Goal: Information Seeking & Learning: Learn about a topic

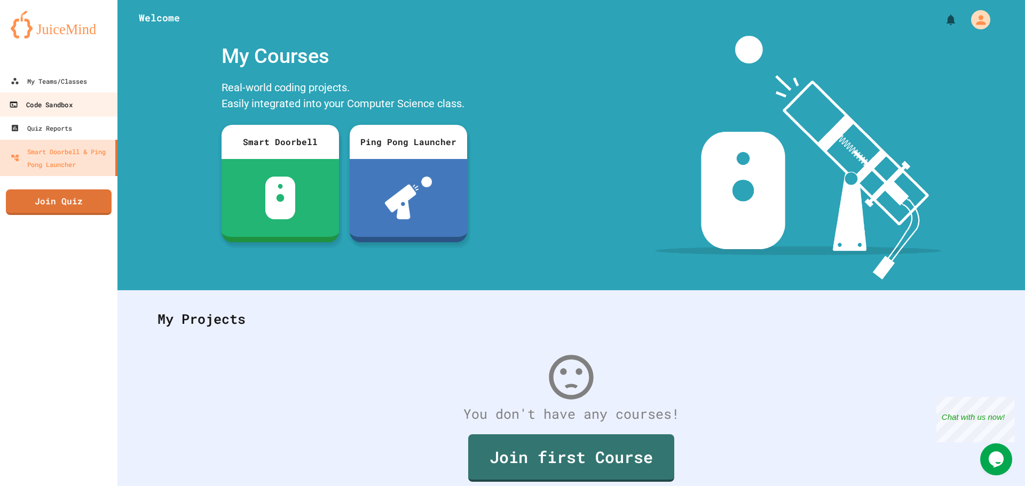
click at [11, 98] on div "Code Sandbox" at bounding box center [40, 104] width 63 height 13
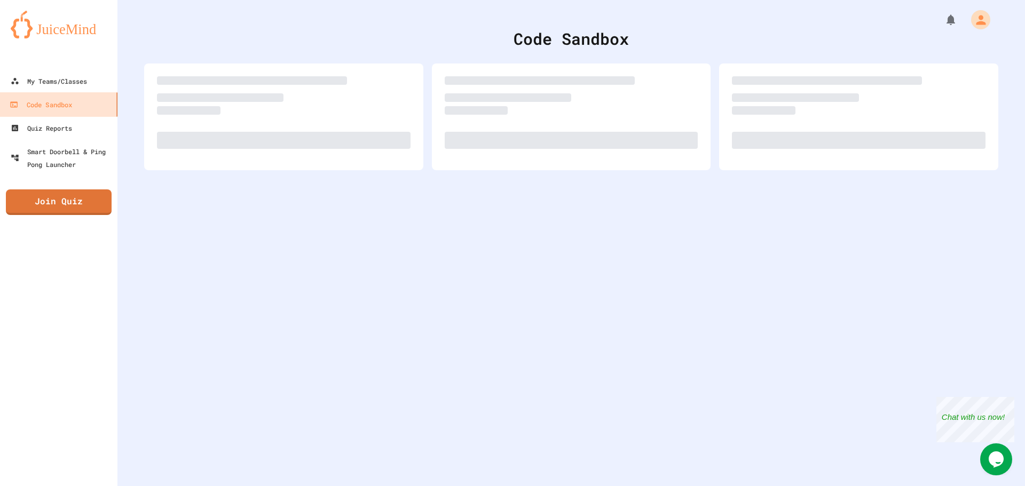
click at [41, 68] on div at bounding box center [58, 58] width 117 height 21
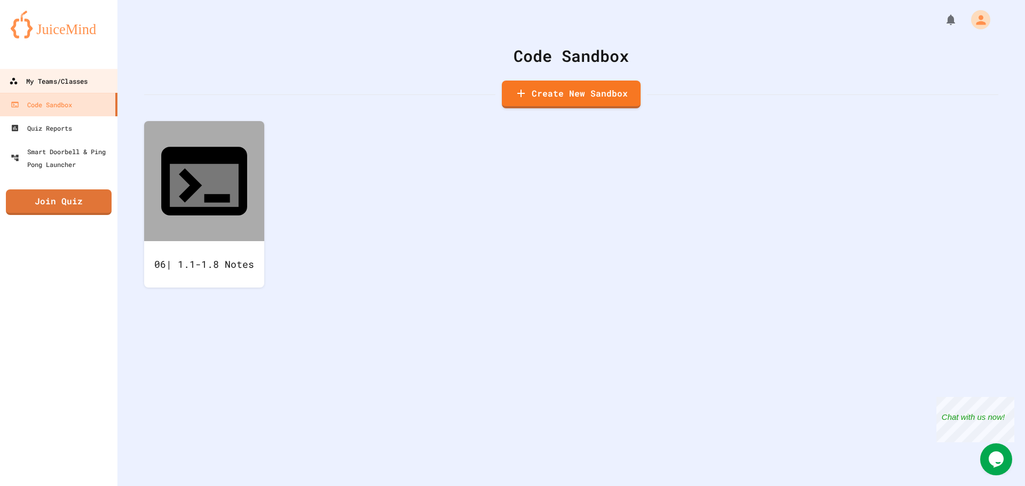
click at [36, 81] on div "My Teams/Classes" at bounding box center [48, 81] width 78 height 13
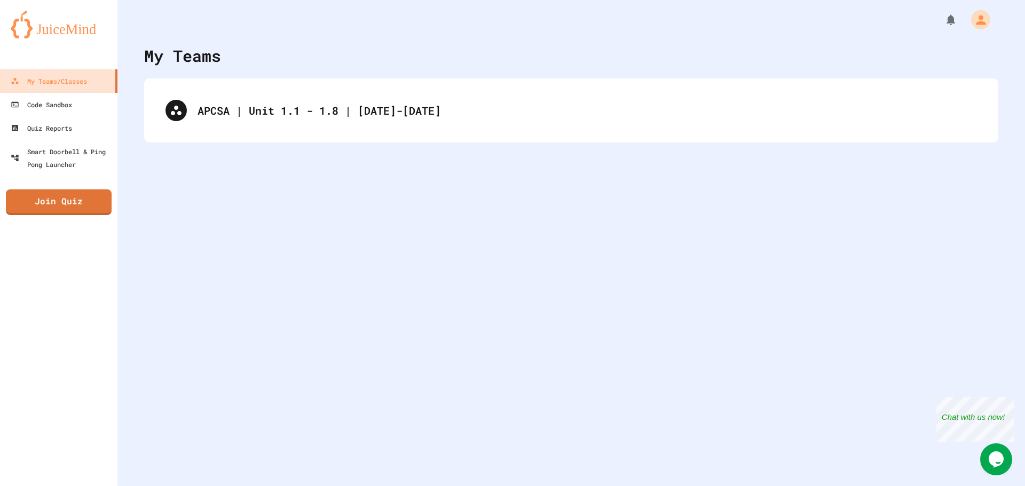
click at [279, 83] on div "APCSA | Unit 1.1 - 1.8 | [DATE]-[DATE]" at bounding box center [571, 110] width 854 height 64
drag, startPoint x: 287, startPoint y: 102, endPoint x: 294, endPoint y: 122, distance: 21.3
click at [289, 118] on div "APCSA | Unit 1.1 - 1.8 | [DATE]-[DATE]" at bounding box center [571, 110] width 833 height 43
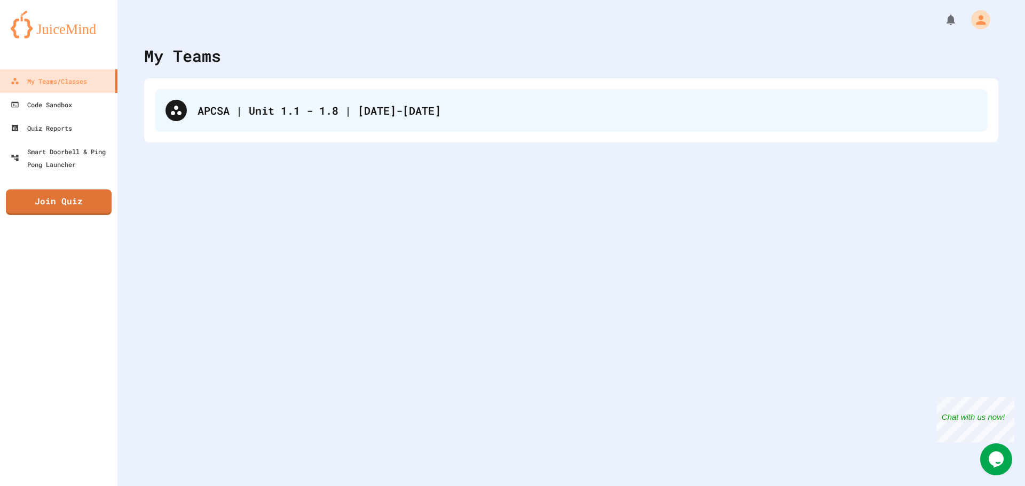
click at [315, 128] on div "APCSA | Unit 1.1 - 1.8 | [DATE]-[DATE]" at bounding box center [571, 110] width 833 height 43
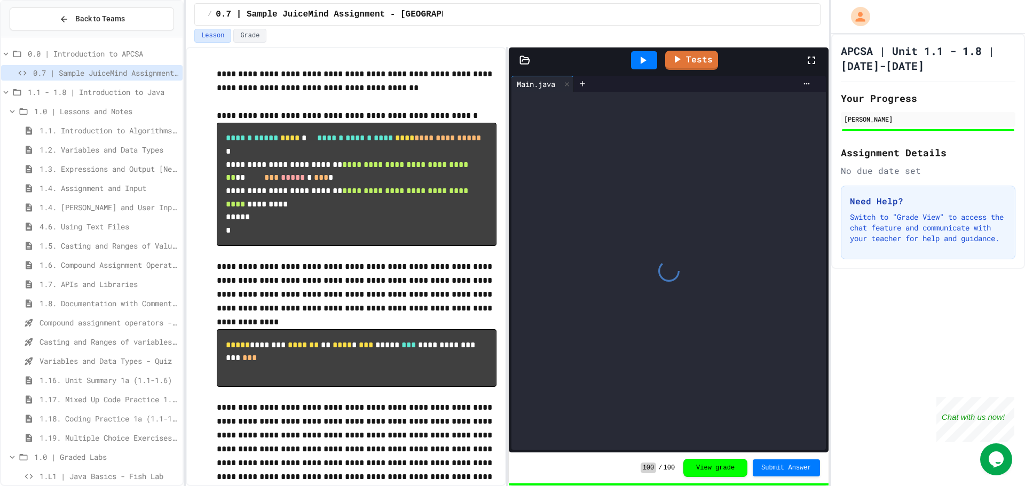
click at [91, 246] on span "1.5. Casting and Ranges of Values" at bounding box center [108, 245] width 139 height 11
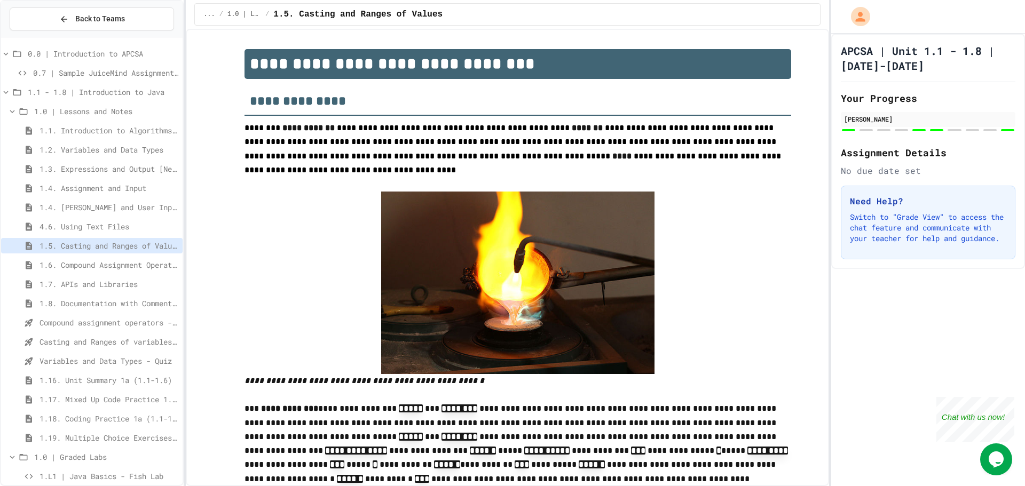
click at [101, 259] on span "1.6. Compound Assignment Operators" at bounding box center [108, 264] width 139 height 11
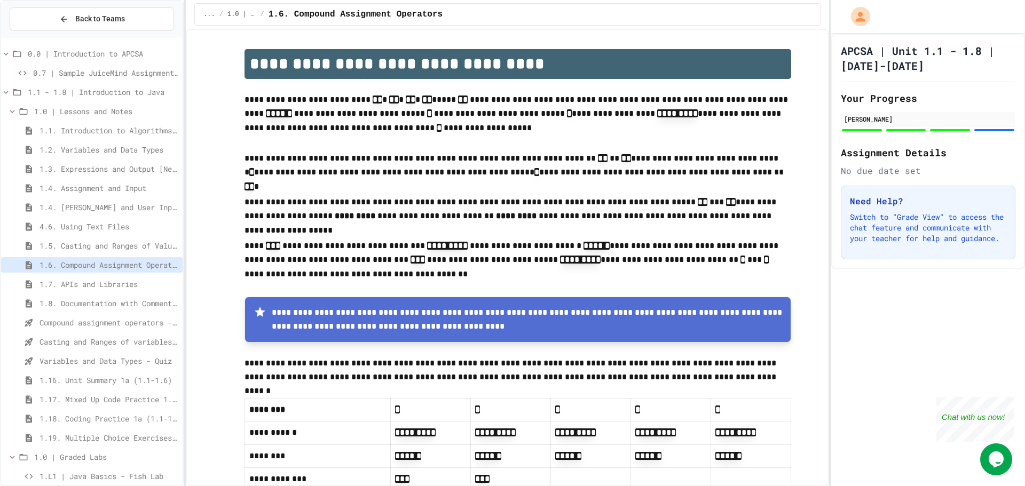
click at [92, 192] on span "1.4. Assignment and Input" at bounding box center [108, 188] width 139 height 11
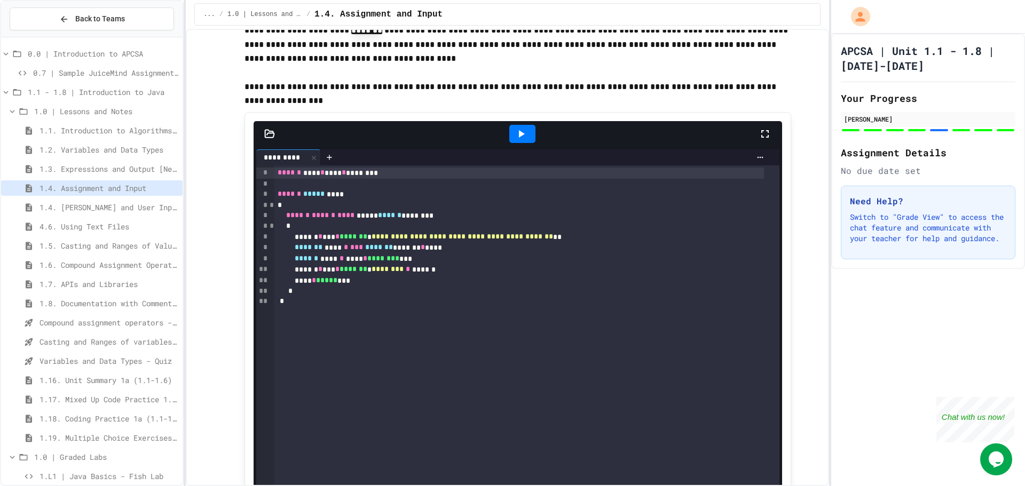
scroll to position [3363, 0]
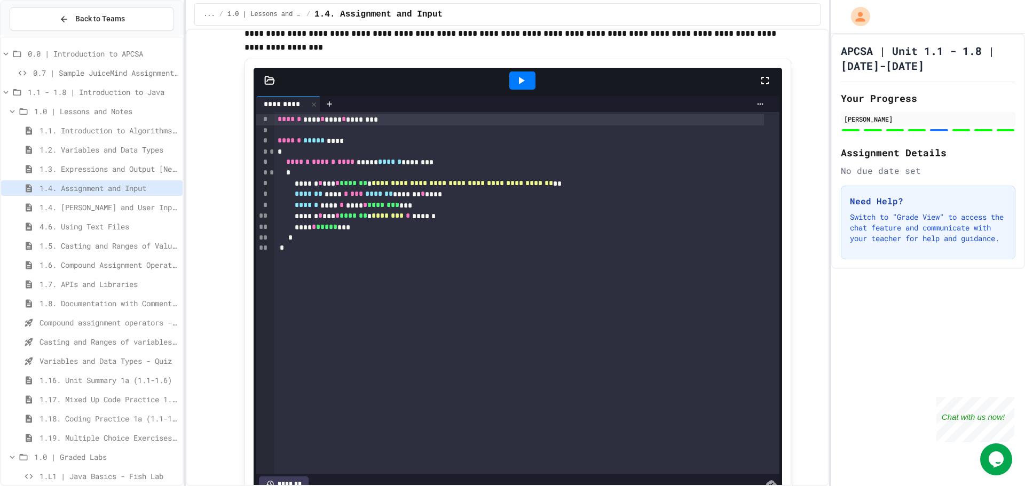
click at [81, 243] on span "1.5. Casting and Ranges of Values" at bounding box center [108, 245] width 139 height 11
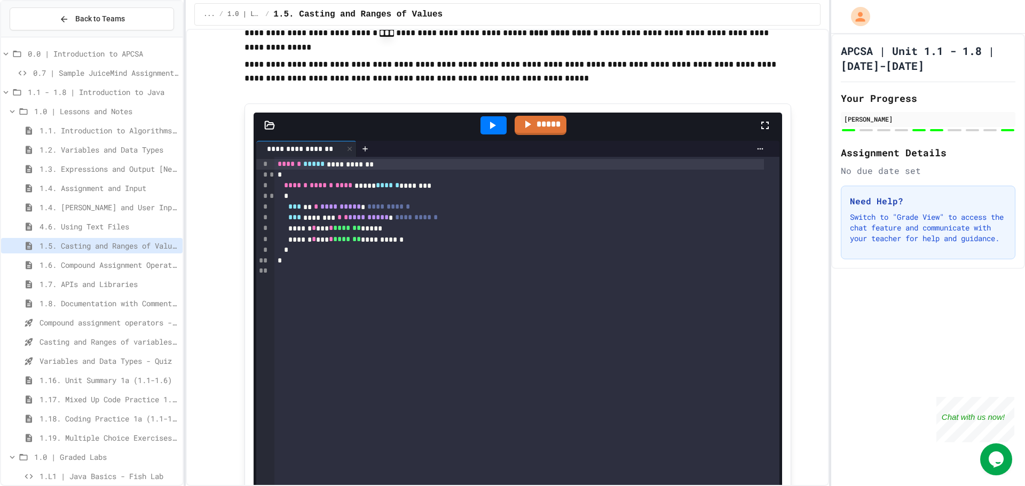
scroll to position [2402, 0]
